Goal: Task Accomplishment & Management: Manage account settings

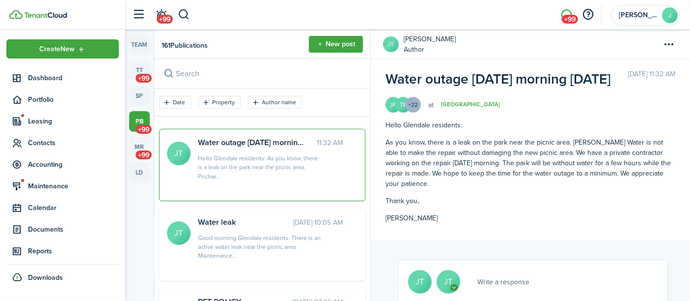
click at [56, 77] on span "Dashboard" at bounding box center [73, 78] width 91 height 10
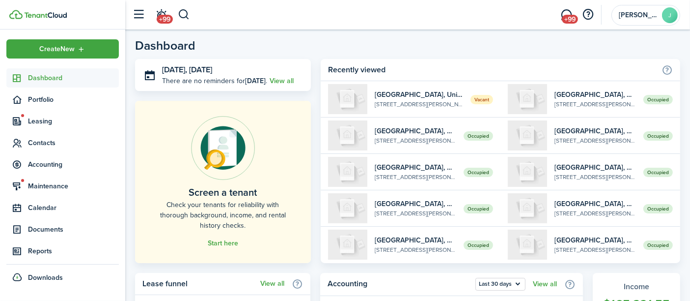
click at [51, 116] on span "Leasing" at bounding box center [73, 121] width 91 height 10
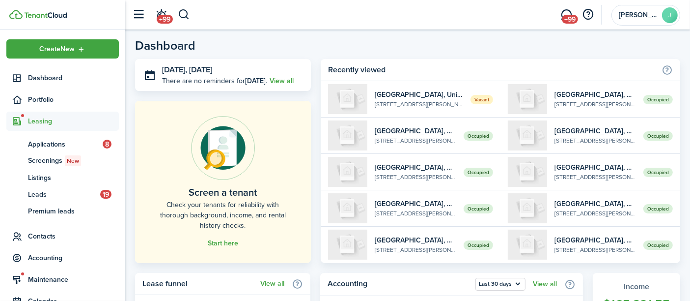
click at [47, 94] on span "Portfolio" at bounding box center [73, 99] width 91 height 10
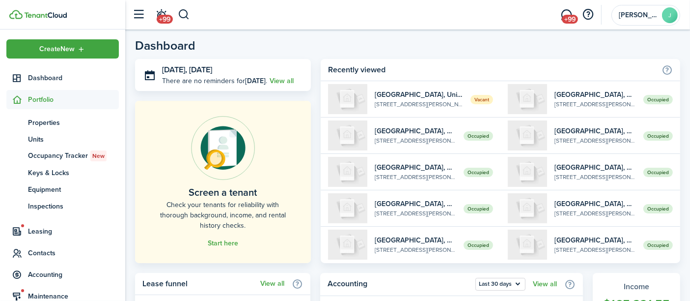
click at [40, 135] on span "Units" at bounding box center [73, 139] width 91 height 10
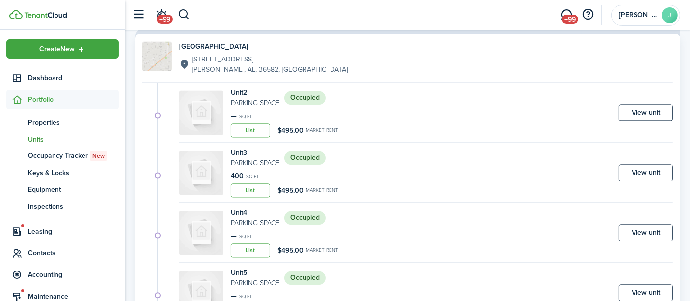
scroll to position [5785, 0]
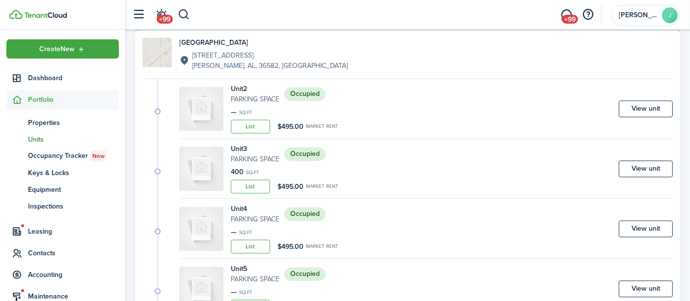
click at [637, 160] on link "View unit" at bounding box center [646, 168] width 54 height 17
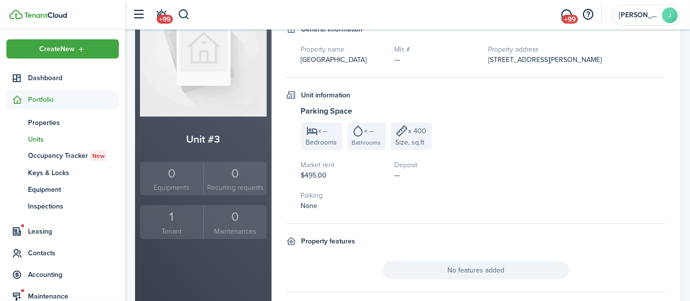
scroll to position [109, 0]
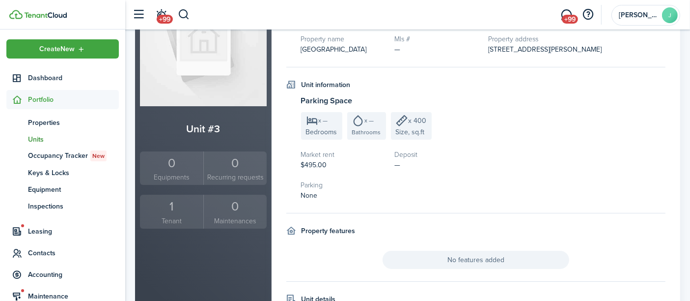
click at [173, 201] on div "1" at bounding box center [171, 206] width 58 height 19
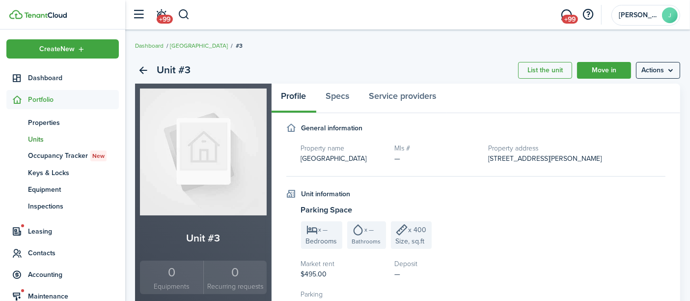
click at [613, 72] on link "Move in" at bounding box center [604, 70] width 54 height 17
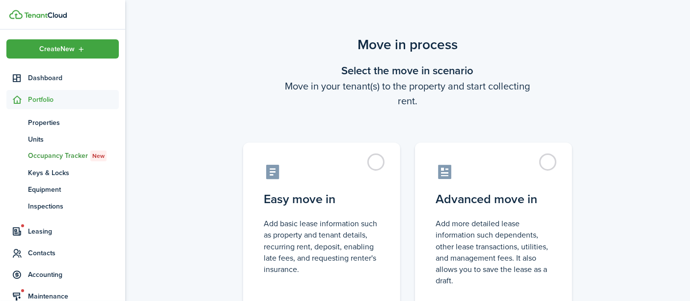
click at [314, 208] on label "Easy move in Add basic lease information such as property and tenant details, r…" at bounding box center [321, 224] width 157 height 164
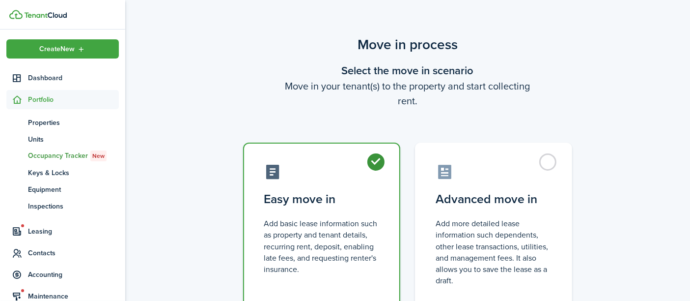
radio input "true"
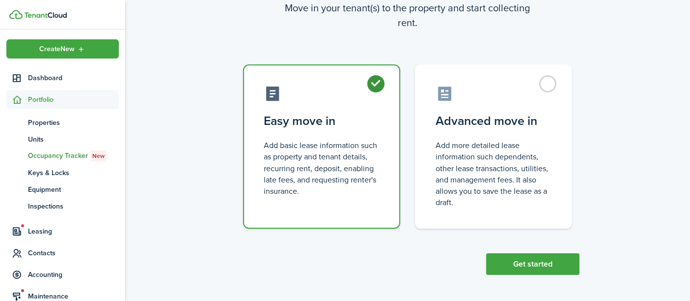
click at [554, 263] on button "Get started" at bounding box center [532, 264] width 93 height 22
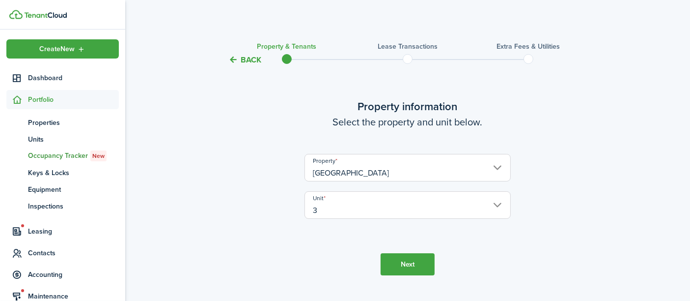
click at [410, 270] on button "Next" at bounding box center [408, 264] width 54 height 22
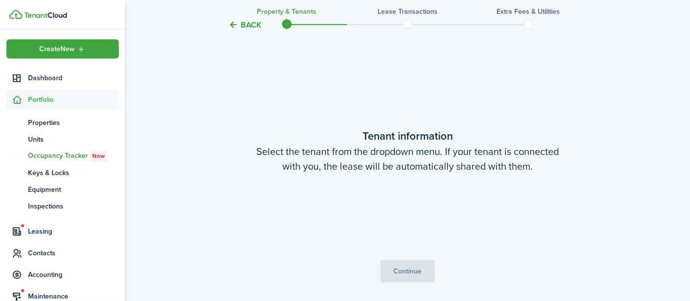
scroll to position [255, 0]
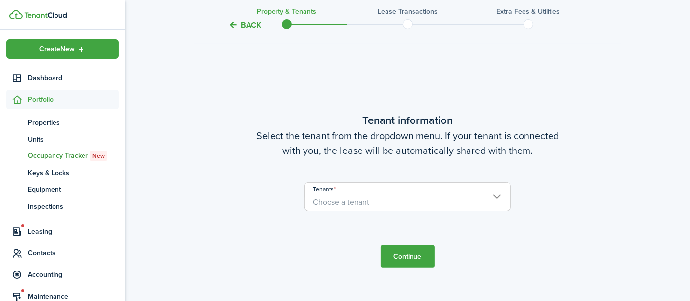
click at [354, 196] on span "Choose a tenant" at bounding box center [341, 201] width 56 height 11
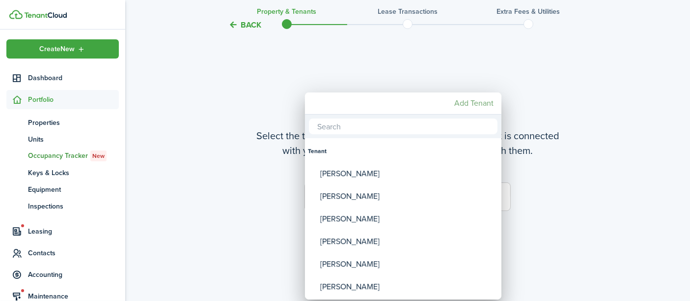
click at [472, 98] on mbsc-button "Add Tenant" at bounding box center [473, 103] width 47 height 18
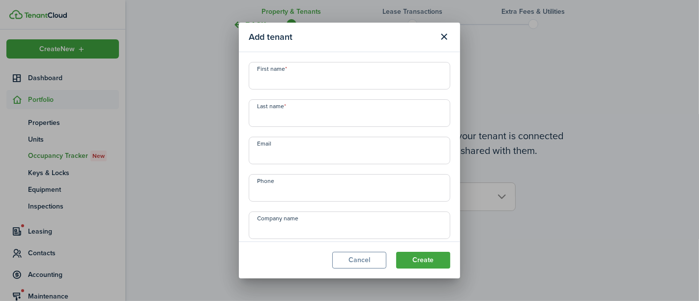
click at [290, 81] on input "First name" at bounding box center [349, 76] width 201 height 28
type input "[PERSON_NAME]"
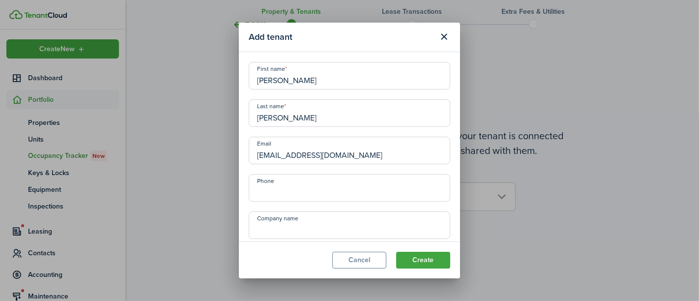
type input "[EMAIL_ADDRESS][DOMAIN_NAME]"
type input "[PHONE_NUMBER]"
click at [439, 254] on button "Create" at bounding box center [423, 260] width 54 height 17
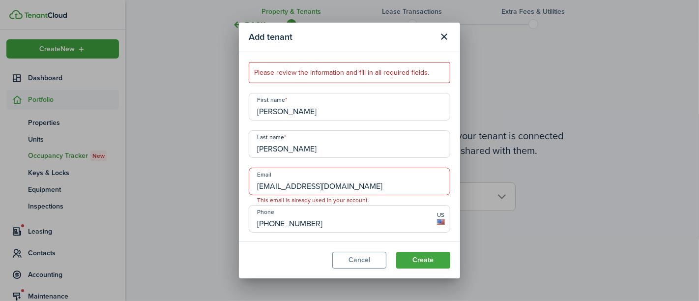
click at [366, 263] on button "Cancel" at bounding box center [359, 260] width 54 height 17
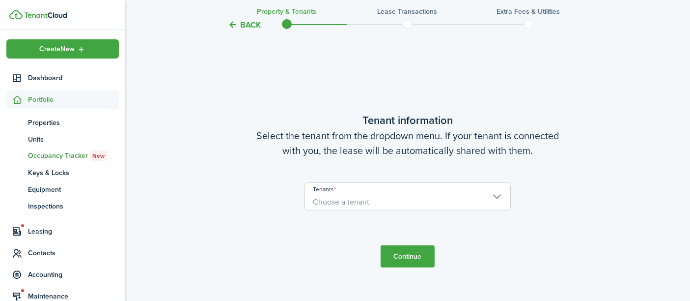
click at [381, 199] on span "Choose a tenant" at bounding box center [407, 202] width 205 height 17
type input "[PERSON_NAME]"
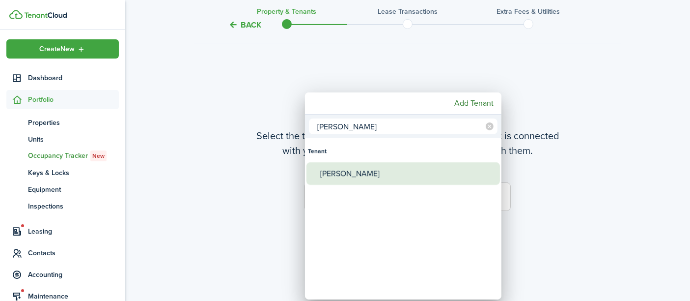
type input "[PERSON_NAME]"
click at [358, 177] on div "[PERSON_NAME]" at bounding box center [407, 173] width 174 height 23
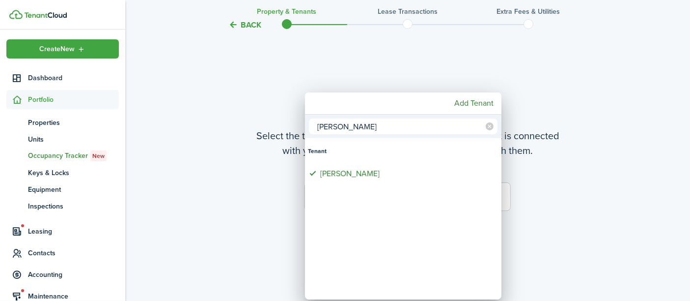
click at [577, 174] on div at bounding box center [344, 150] width 847 height 458
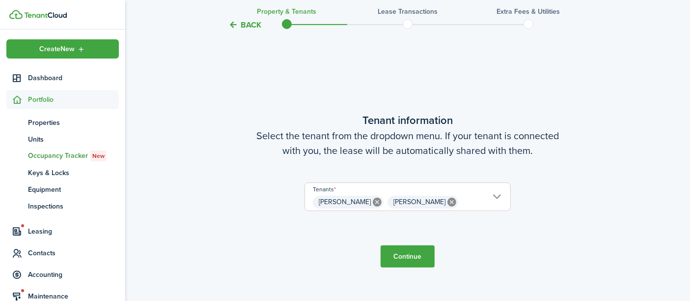
click at [382, 202] on icon at bounding box center [377, 201] width 9 height 9
type input "[PERSON_NAME]"
click at [409, 256] on button "Continue" at bounding box center [408, 256] width 54 height 22
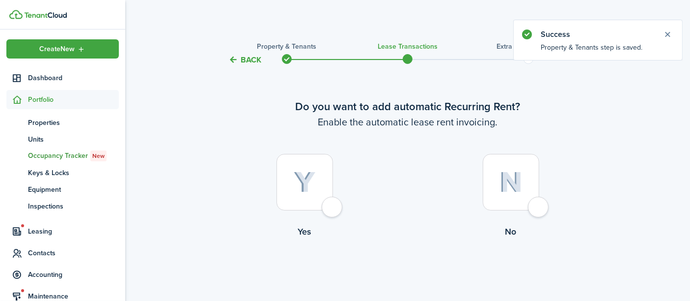
click at [305, 173] on img at bounding box center [305, 182] width 22 height 22
radio input "true"
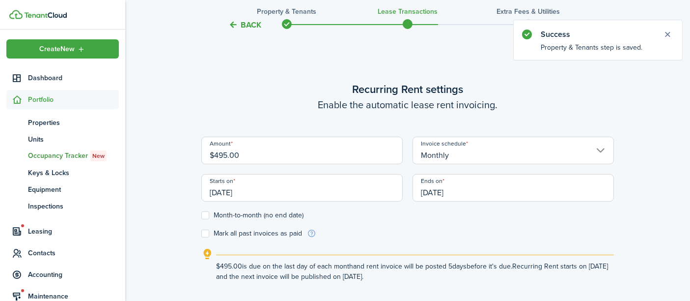
scroll to position [270, 0]
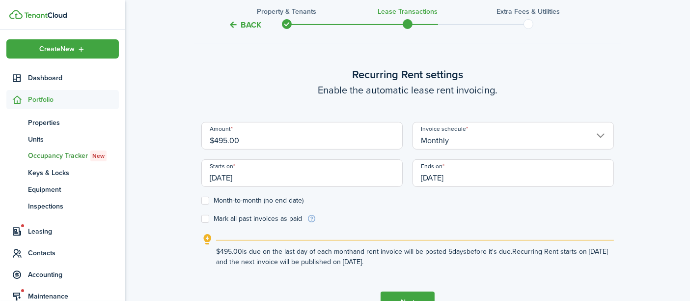
click at [219, 199] on label "Month-to-month (no end date)" at bounding box center [252, 200] width 102 height 8
click at [201, 200] on input "Month-to-month (no end date)" at bounding box center [201, 200] width 0 height 0
checkbox input "true"
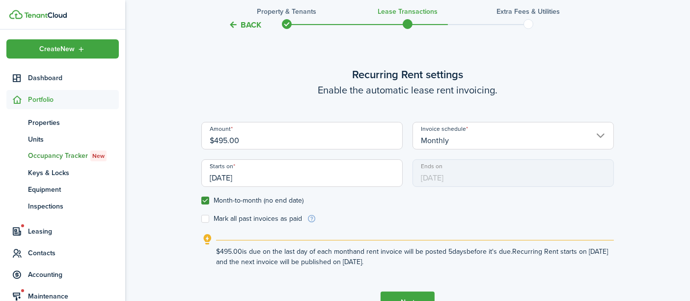
click at [277, 179] on input "[DATE]" at bounding box center [301, 173] width 201 height 28
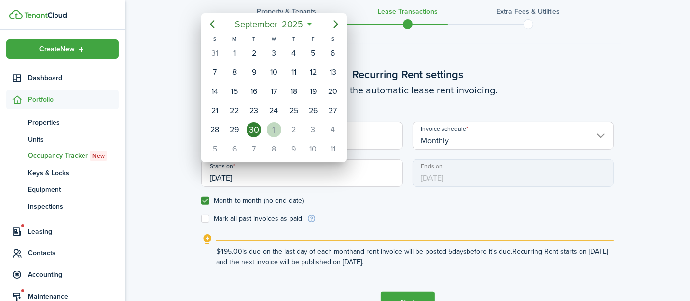
click at [272, 126] on div "1" at bounding box center [274, 129] width 15 height 15
type input "[DATE]"
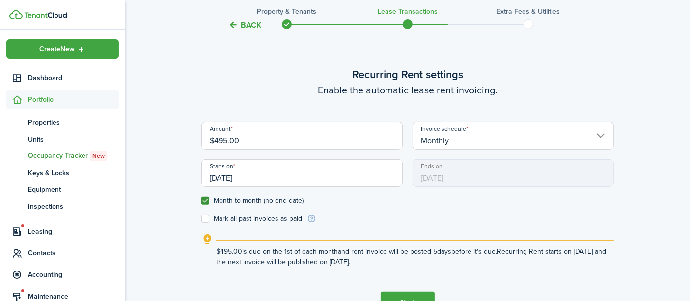
scroll to position [0, 0]
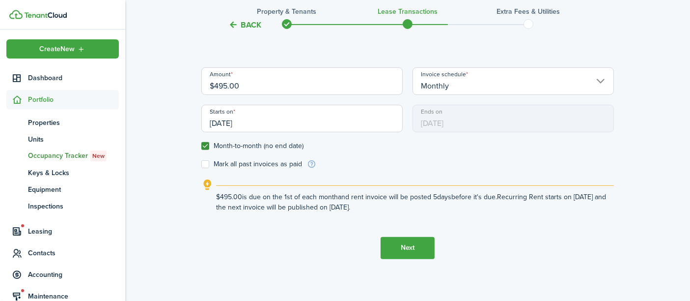
click at [396, 241] on button "Next" at bounding box center [408, 248] width 54 height 22
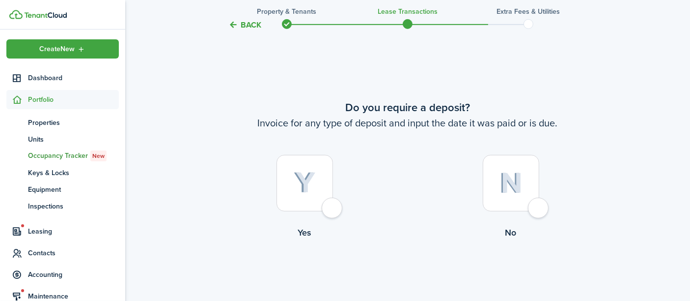
scroll to position [571, 0]
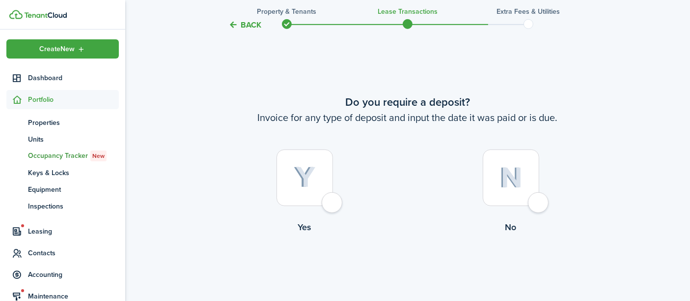
click at [309, 172] on img at bounding box center [305, 178] width 22 height 22
radio input "true"
click at [309, 172] on tc-wizard-step "Do you require a deposit? Invoice for any type of deposit and input the date it…" at bounding box center [407, 189] width 413 height 301
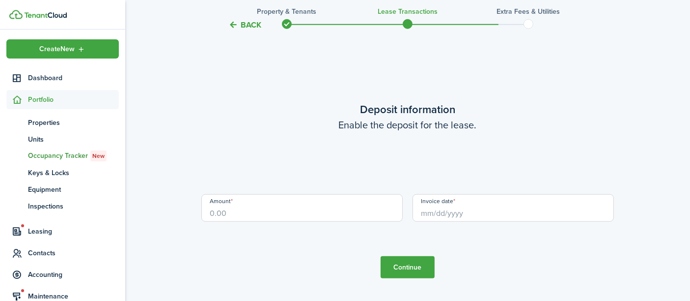
scroll to position [871, 0]
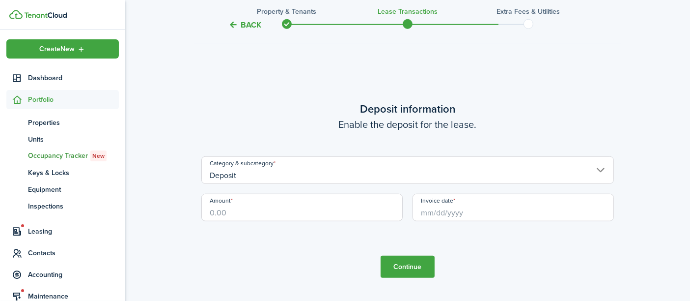
click at [279, 220] on input "Amount" at bounding box center [301, 208] width 201 height 28
click at [433, 215] on input "Invoice date" at bounding box center [513, 208] width 201 height 28
type input "$250.00"
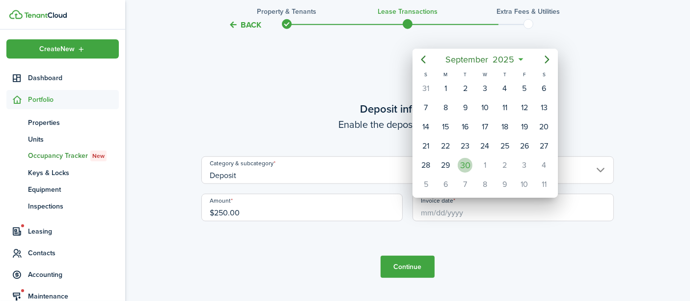
click at [466, 160] on div "30" at bounding box center [465, 165] width 15 height 15
type input "[DATE]"
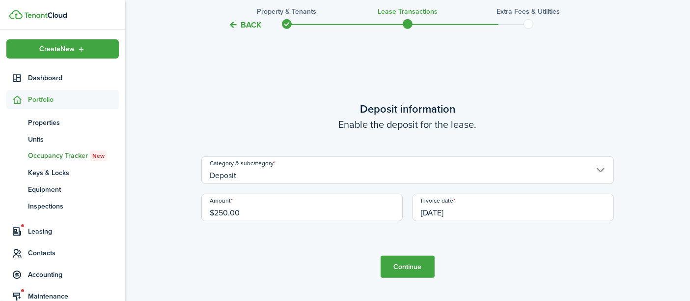
click at [410, 279] on tc-wizard-step "Deposit information Enable the deposit for the lease. Category & subcategory De…" at bounding box center [407, 189] width 413 height 301
click at [409, 267] on button "Continue" at bounding box center [408, 266] width 54 height 22
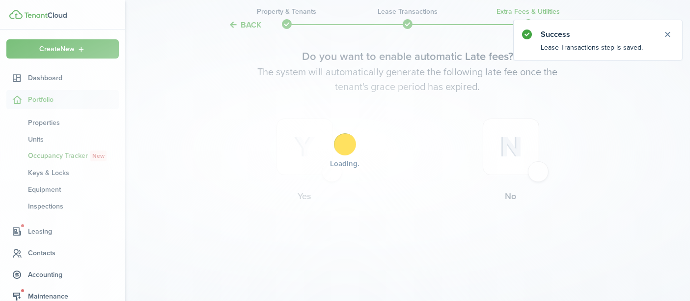
scroll to position [0, 0]
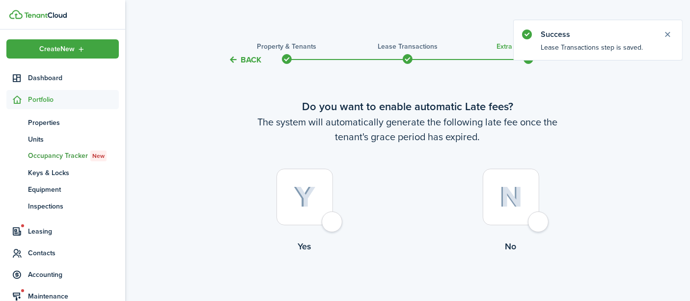
click at [304, 190] on img at bounding box center [305, 197] width 22 height 22
radio input "true"
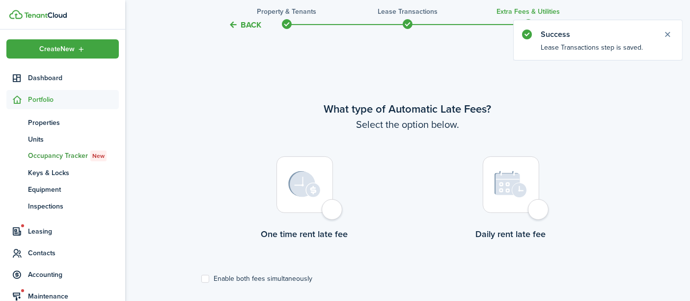
scroll to position [285, 0]
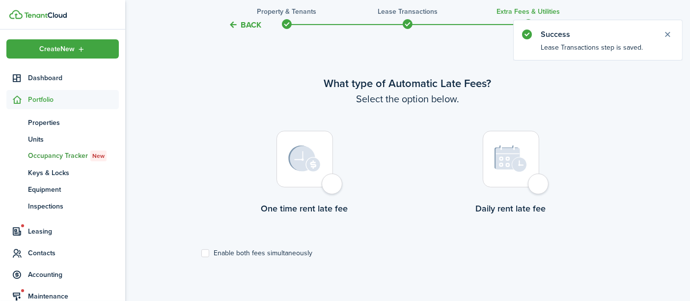
click at [264, 253] on label "Enable both fees simultaneously" at bounding box center [256, 253] width 111 height 8
click at [201, 253] on input "Enable both fees simultaneously" at bounding box center [201, 253] width 0 height 0
checkbox input "true"
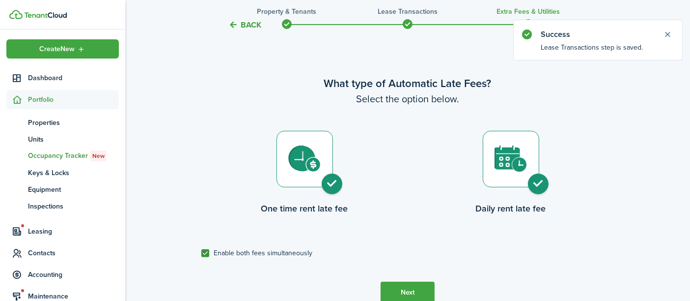
click at [411, 294] on button "Next" at bounding box center [408, 292] width 54 height 22
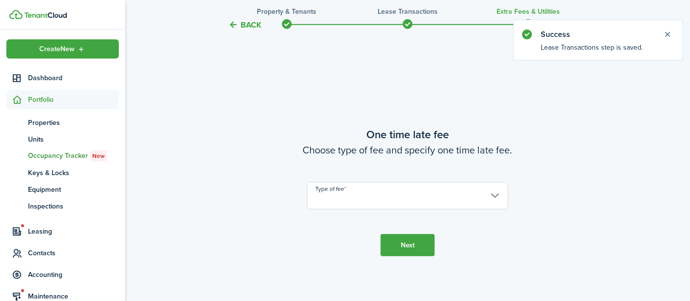
scroll to position [586, 0]
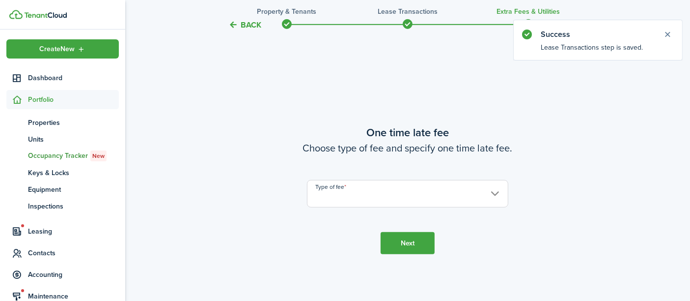
click at [388, 191] on input "Type of fee" at bounding box center [407, 194] width 201 height 28
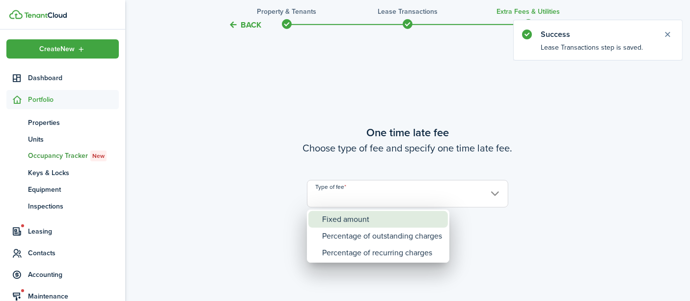
click at [376, 215] on div "Fixed amount" at bounding box center [382, 219] width 120 height 17
type input "Fixed amount"
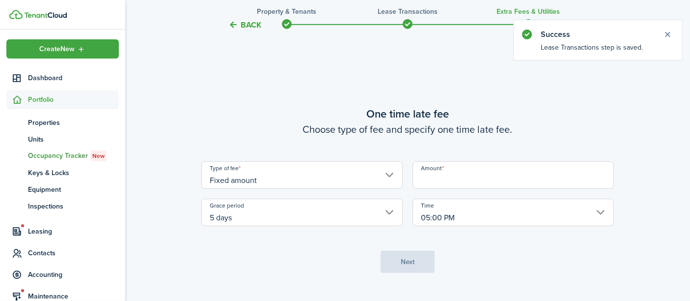
drag, startPoint x: 454, startPoint y: 179, endPoint x: 461, endPoint y: 190, distance: 12.8
click at [454, 179] on input "Amount" at bounding box center [513, 175] width 201 height 28
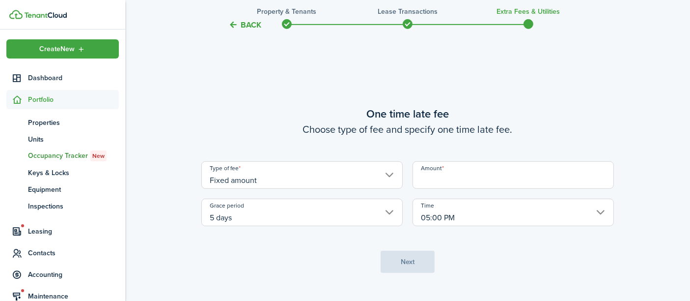
type input "$50.00"
click at [417, 265] on button "Next" at bounding box center [408, 262] width 54 height 22
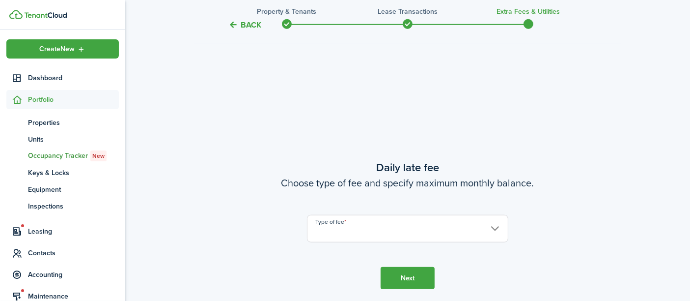
scroll to position [887, 0]
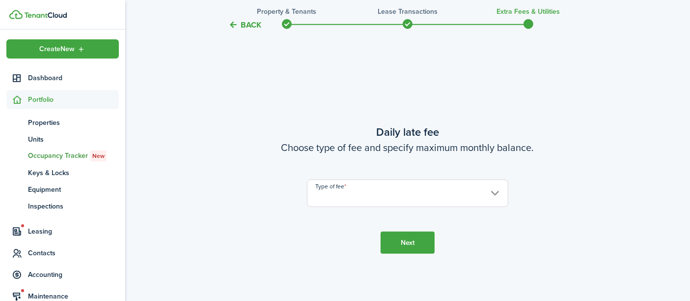
click at [416, 196] on input "Type of fee" at bounding box center [407, 193] width 201 height 28
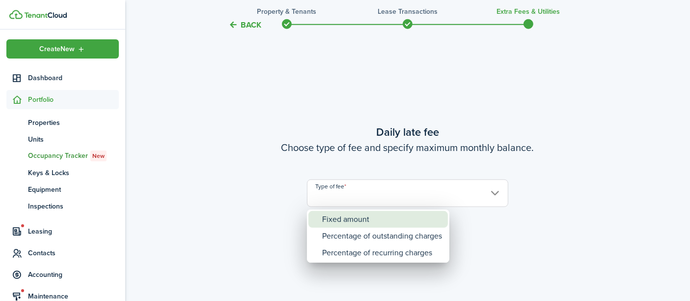
click at [372, 217] on div "Fixed amount" at bounding box center [382, 219] width 120 height 17
type input "Fixed amount"
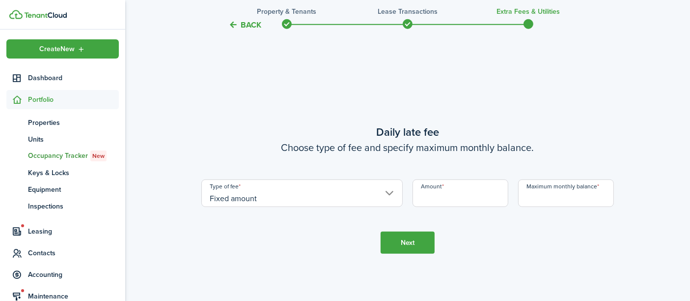
click at [435, 202] on input "Amount" at bounding box center [461, 193] width 96 height 28
type input "$10.00"
click at [547, 198] on input "Maximum monthly balance" at bounding box center [566, 193] width 96 height 28
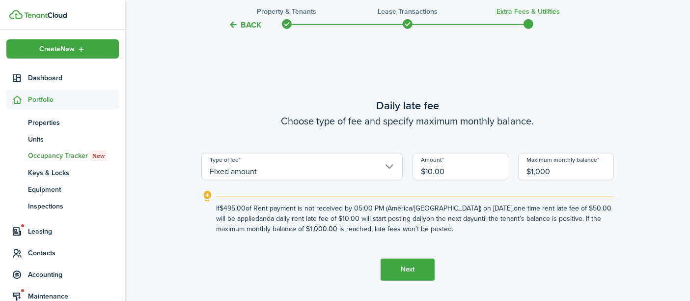
type input "$1,000.00"
click at [417, 270] on button "Next" at bounding box center [408, 269] width 54 height 22
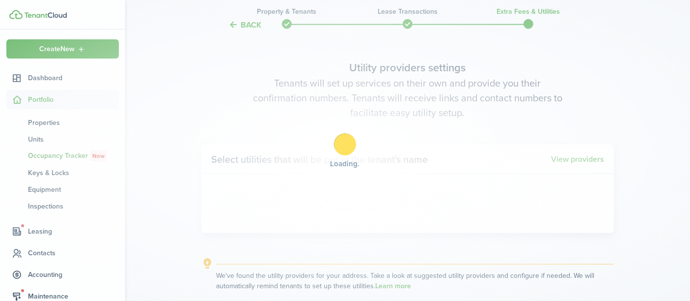
scroll to position [1187, 0]
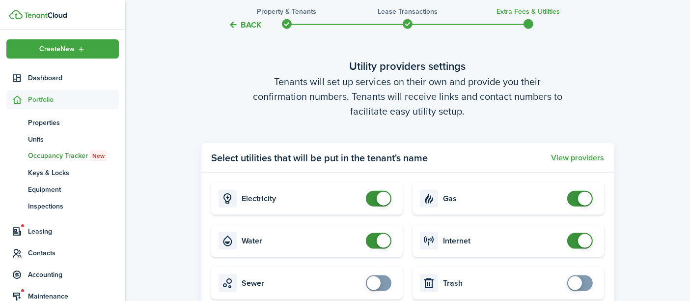
checkbox input "false"
click at [385, 200] on span at bounding box center [384, 199] width 14 height 14
checkbox input "false"
click at [382, 238] on span at bounding box center [384, 241] width 14 height 14
checkbox input "false"
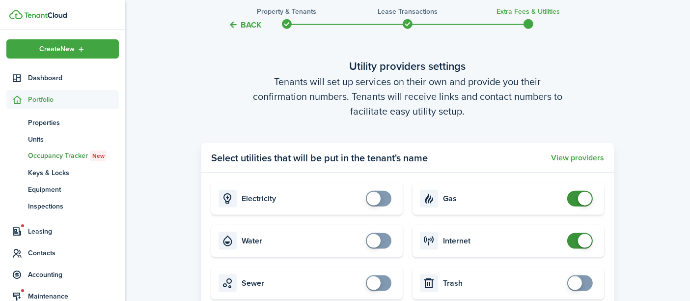
click at [589, 201] on span at bounding box center [585, 199] width 14 height 14
checkbox input "false"
click at [587, 239] on span at bounding box center [585, 241] width 14 height 14
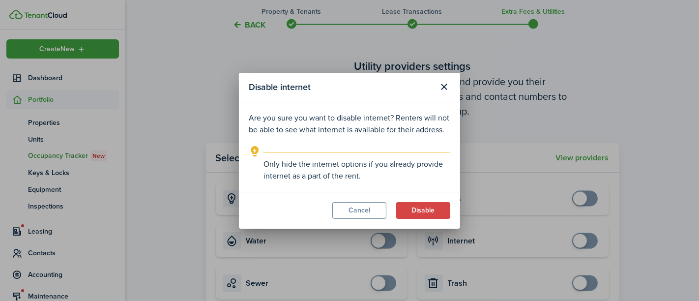
click at [412, 211] on button "Disable" at bounding box center [423, 210] width 54 height 17
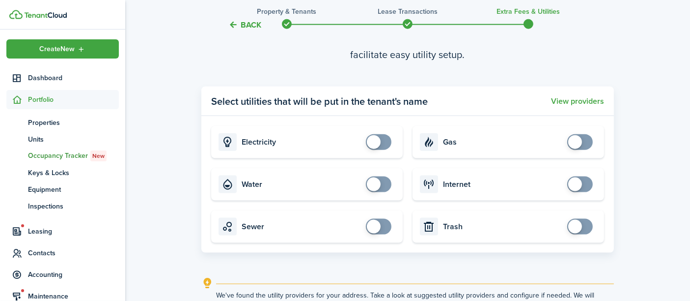
scroll to position [1347, 0]
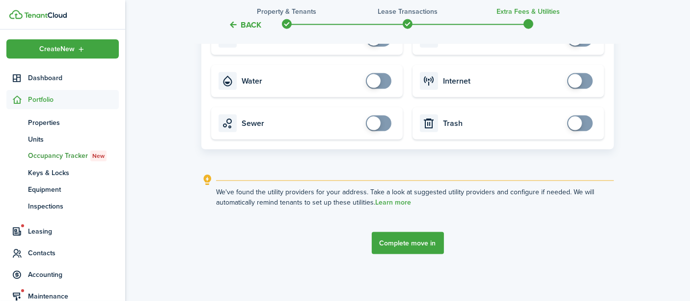
click at [414, 239] on button "Complete move in" at bounding box center [408, 243] width 72 height 22
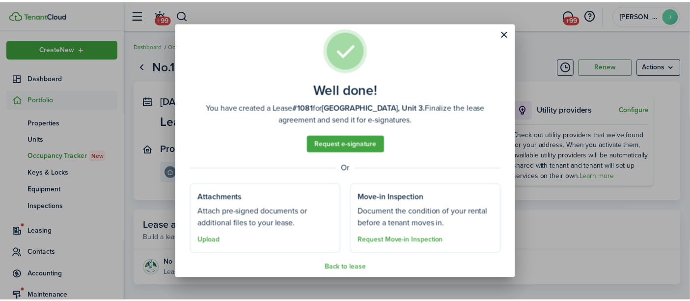
scroll to position [22, 0]
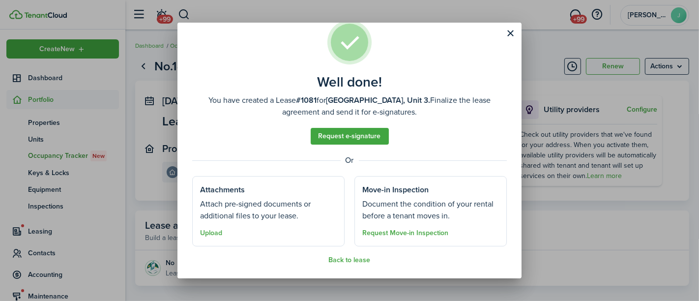
click at [346, 257] on button "Back to lease" at bounding box center [350, 260] width 42 height 8
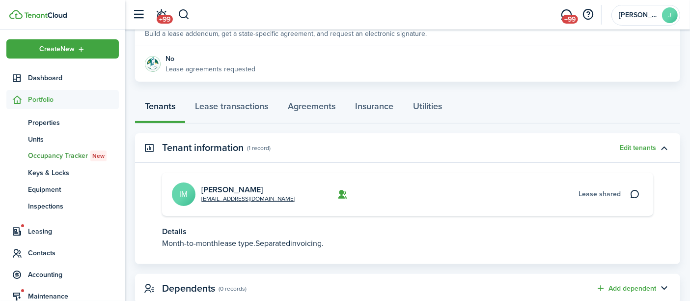
scroll to position [232, 0]
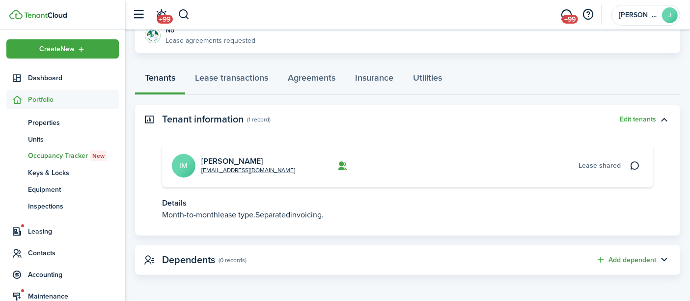
click at [215, 158] on link "[PERSON_NAME]" at bounding box center [231, 160] width 61 height 11
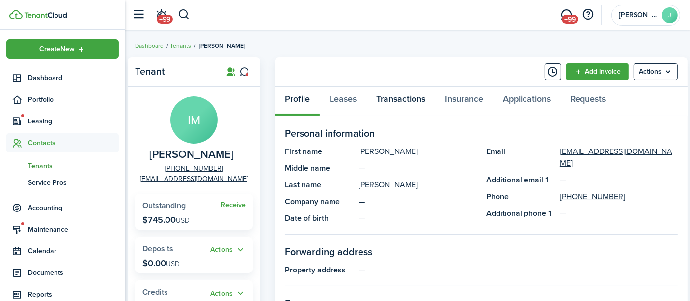
click at [408, 100] on link "Transactions" at bounding box center [400, 100] width 69 height 29
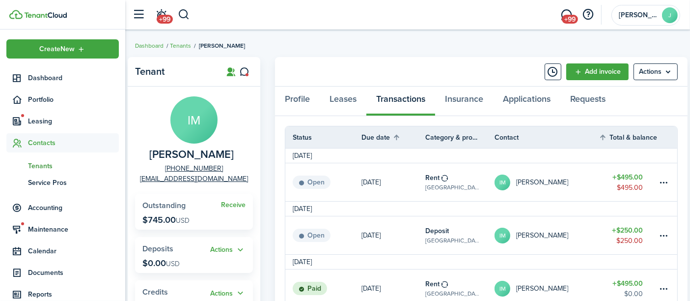
click at [185, 13] on button "button" at bounding box center [184, 14] width 12 height 17
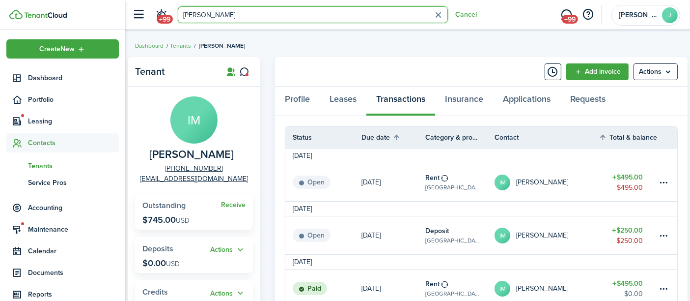
type input "[PERSON_NAME]"
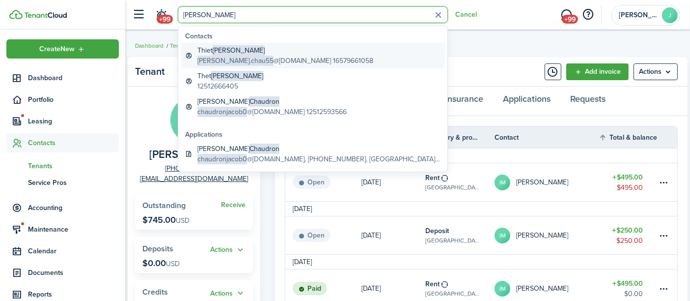
click at [239, 57] on global-search-item-description "[PERSON_NAME].chau55 @[DOMAIN_NAME] 16579661058" at bounding box center [285, 61] width 176 height 10
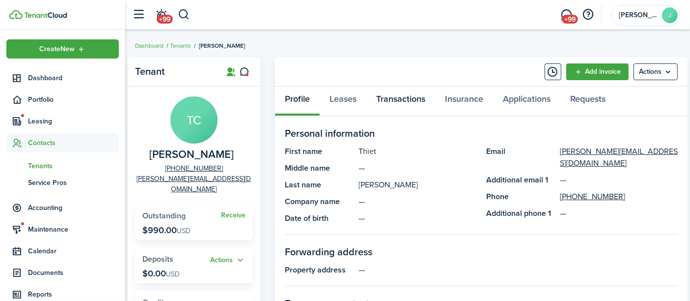
click at [401, 98] on link "Transactions" at bounding box center [400, 100] width 69 height 29
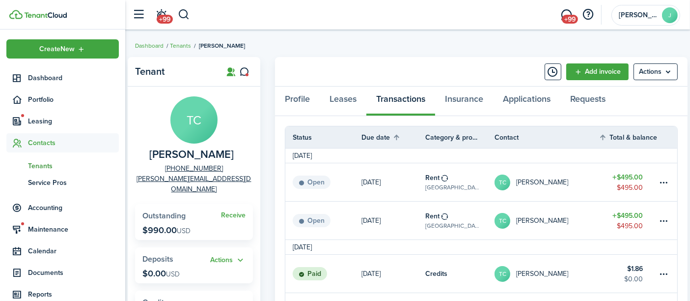
click at [373, 217] on p "[DATE]" at bounding box center [371, 220] width 19 height 10
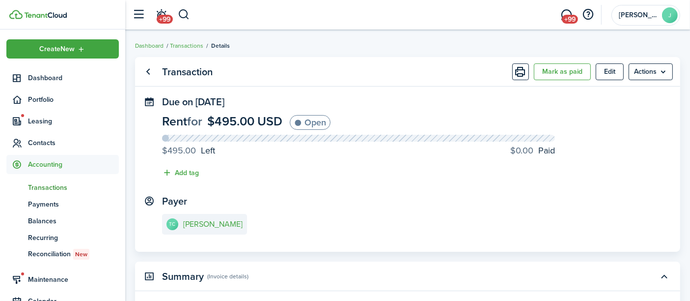
click at [637, 75] on menu-btn "Actions" at bounding box center [651, 71] width 44 height 17
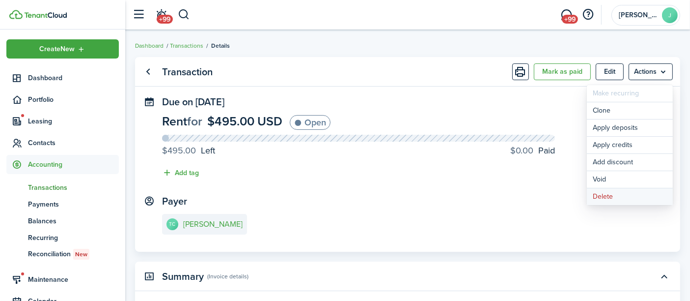
click at [605, 194] on button "Delete" at bounding box center [630, 196] width 86 height 17
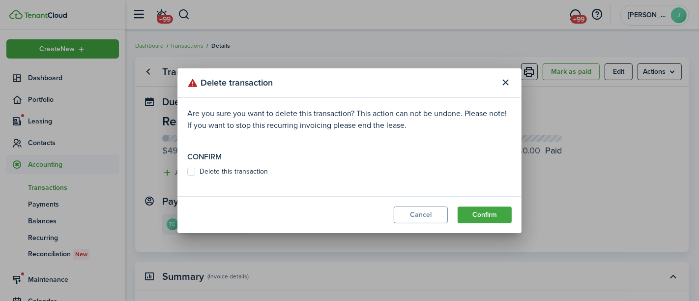
click at [243, 174] on label "Delete this transaction" at bounding box center [227, 172] width 81 height 8
click at [187, 171] on input "Delete this transaction" at bounding box center [187, 171] width 0 height 0
checkbox input "true"
click at [488, 213] on button "Confirm" at bounding box center [484, 214] width 54 height 17
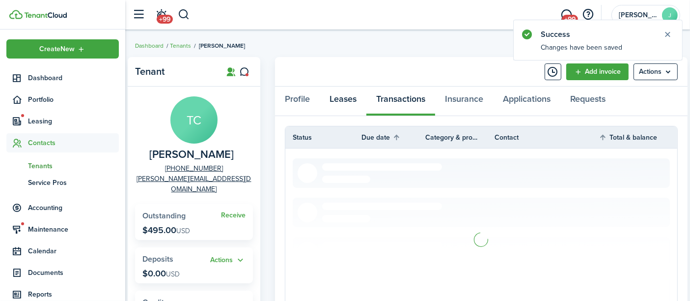
click at [348, 98] on link "Leases" at bounding box center [343, 100] width 47 height 29
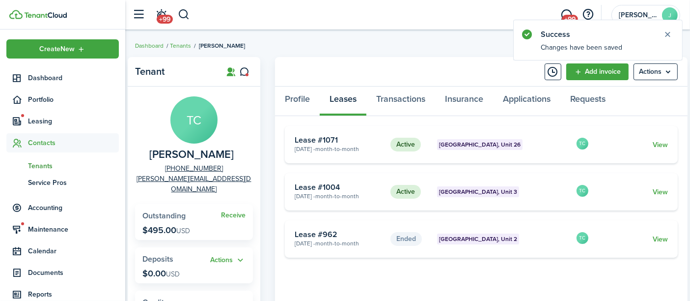
click at [659, 193] on link "View" at bounding box center [660, 192] width 15 height 10
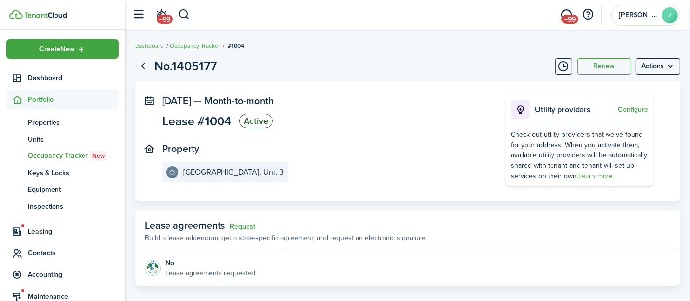
click at [655, 65] on menu-btn "Actions" at bounding box center [658, 66] width 44 height 17
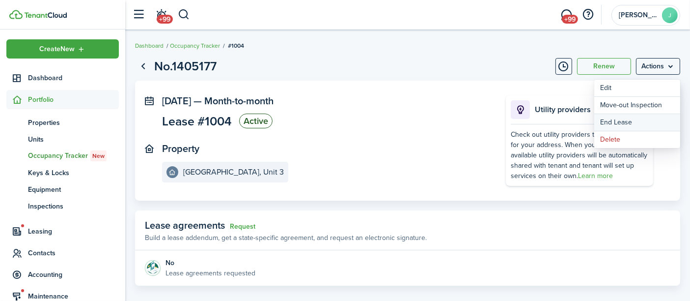
click at [615, 122] on link "End Lease" at bounding box center [637, 122] width 86 height 17
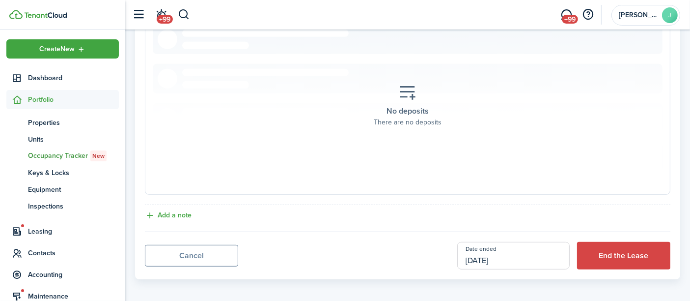
scroll to position [506, 0]
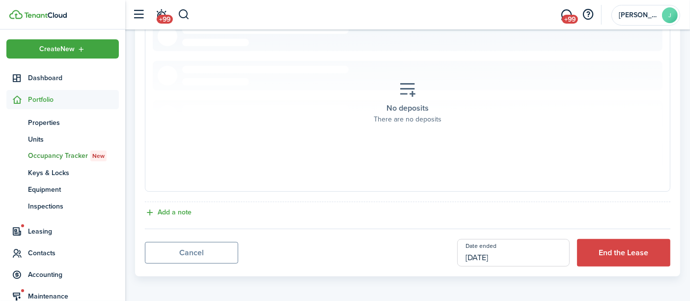
click at [619, 248] on button "End the Lease" at bounding box center [623, 253] width 93 height 28
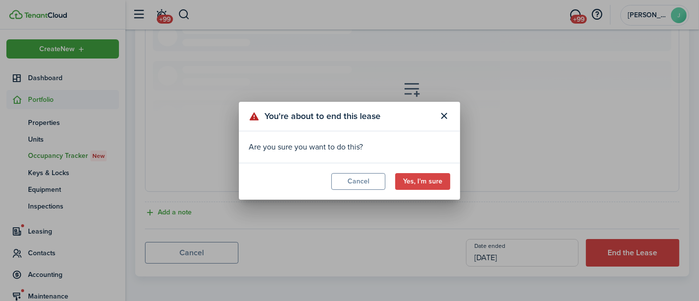
click at [414, 179] on button "Yes, I'm sure" at bounding box center [422, 181] width 55 height 17
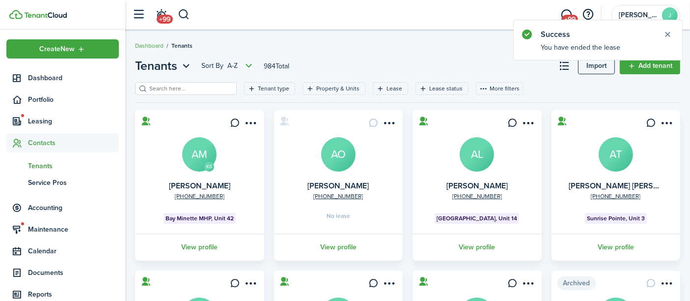
click at [41, 96] on span "Portfolio" at bounding box center [73, 99] width 91 height 10
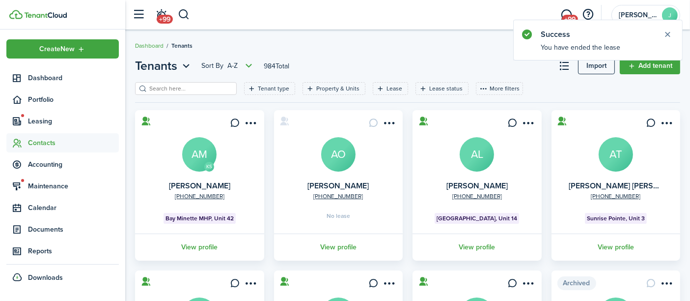
click at [41, 96] on span "Portfolio" at bounding box center [73, 99] width 91 height 10
click at [51, 99] on span "Portfolio" at bounding box center [73, 99] width 91 height 10
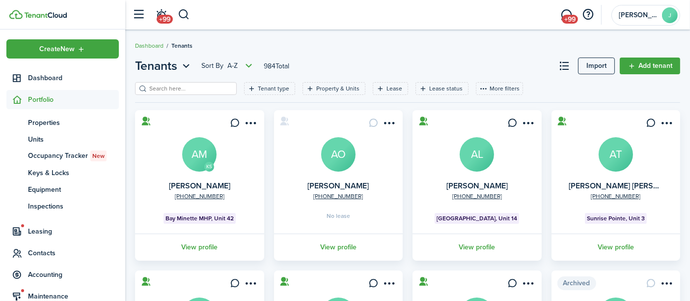
click at [44, 121] on span "Properties" at bounding box center [73, 122] width 91 height 10
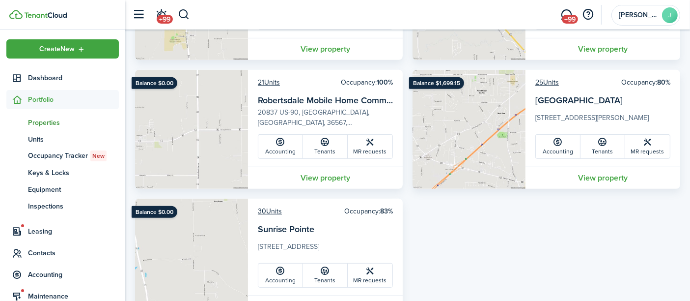
scroll to position [436, 0]
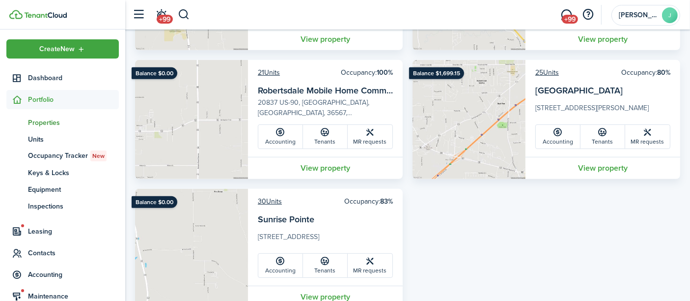
click at [617, 163] on link "View property" at bounding box center [603, 168] width 155 height 22
